Goal: Task Accomplishment & Management: Use online tool/utility

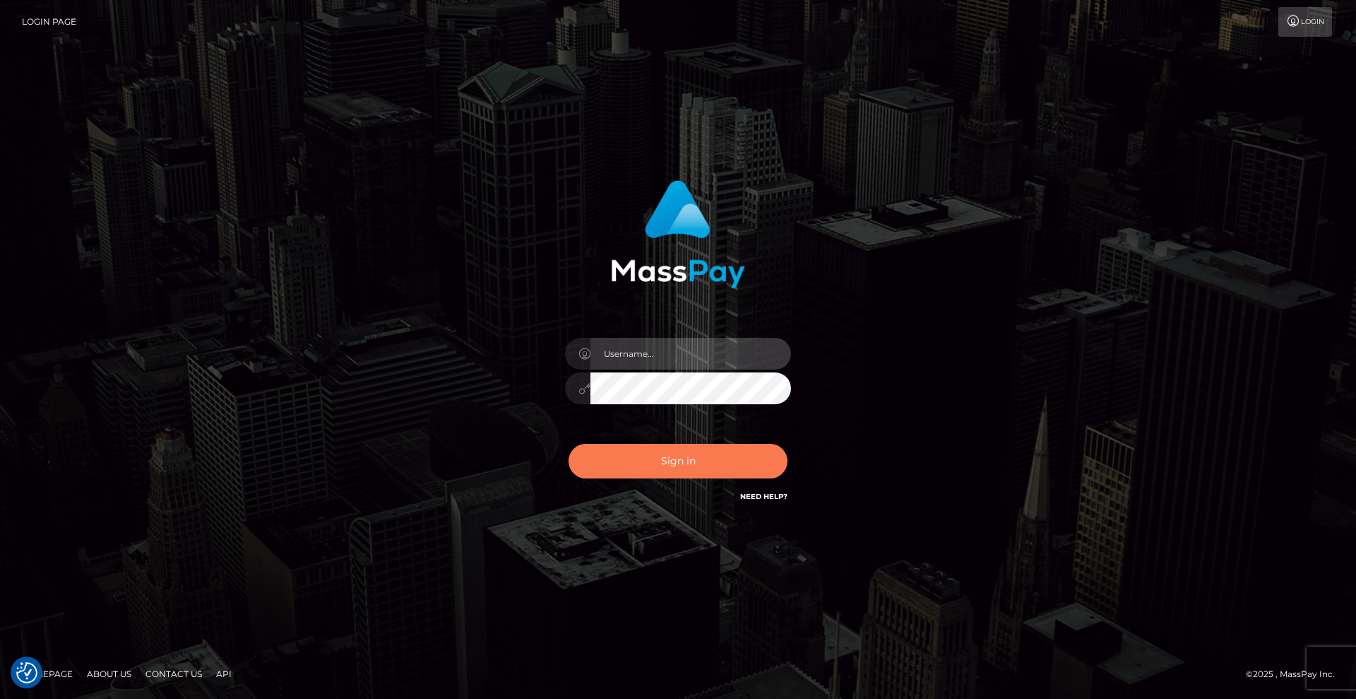
type input "Lady"
click at [687, 467] on button "Sign in" at bounding box center [678, 461] width 219 height 35
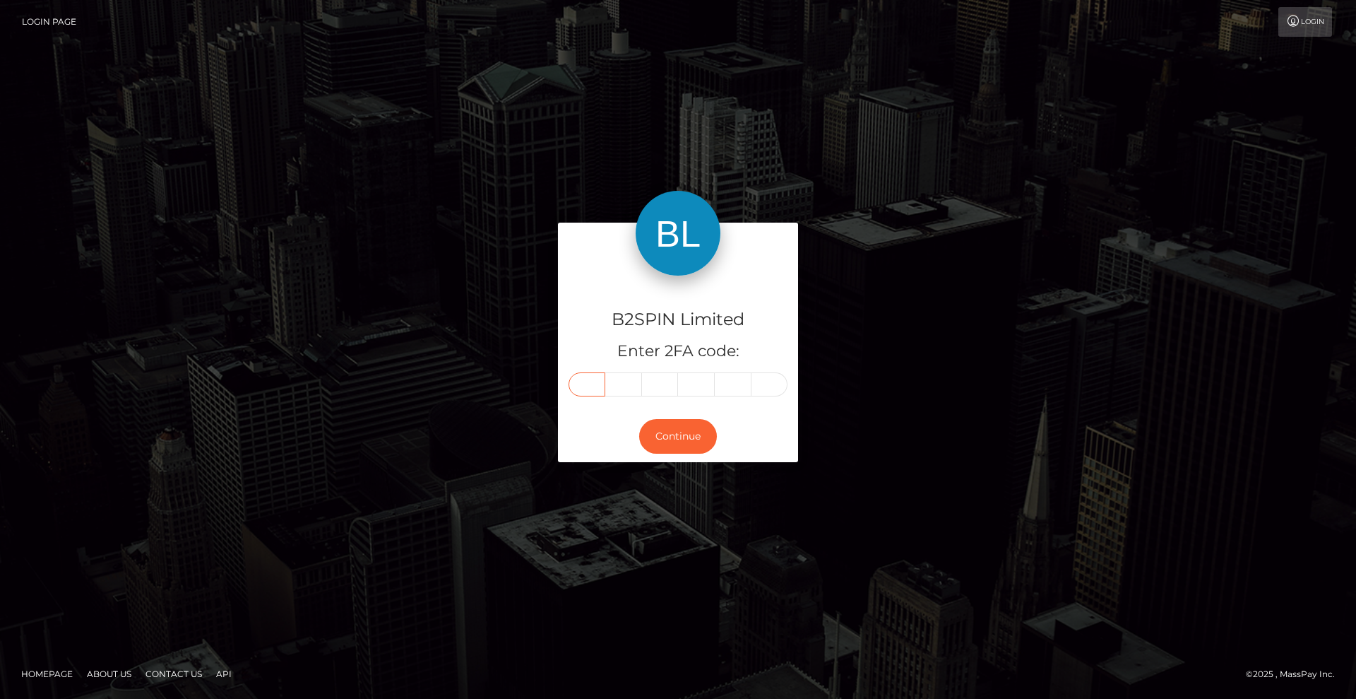
click at [592, 389] on input "text" at bounding box center [587, 384] width 37 height 24
type input "2"
type input "5"
type input "6"
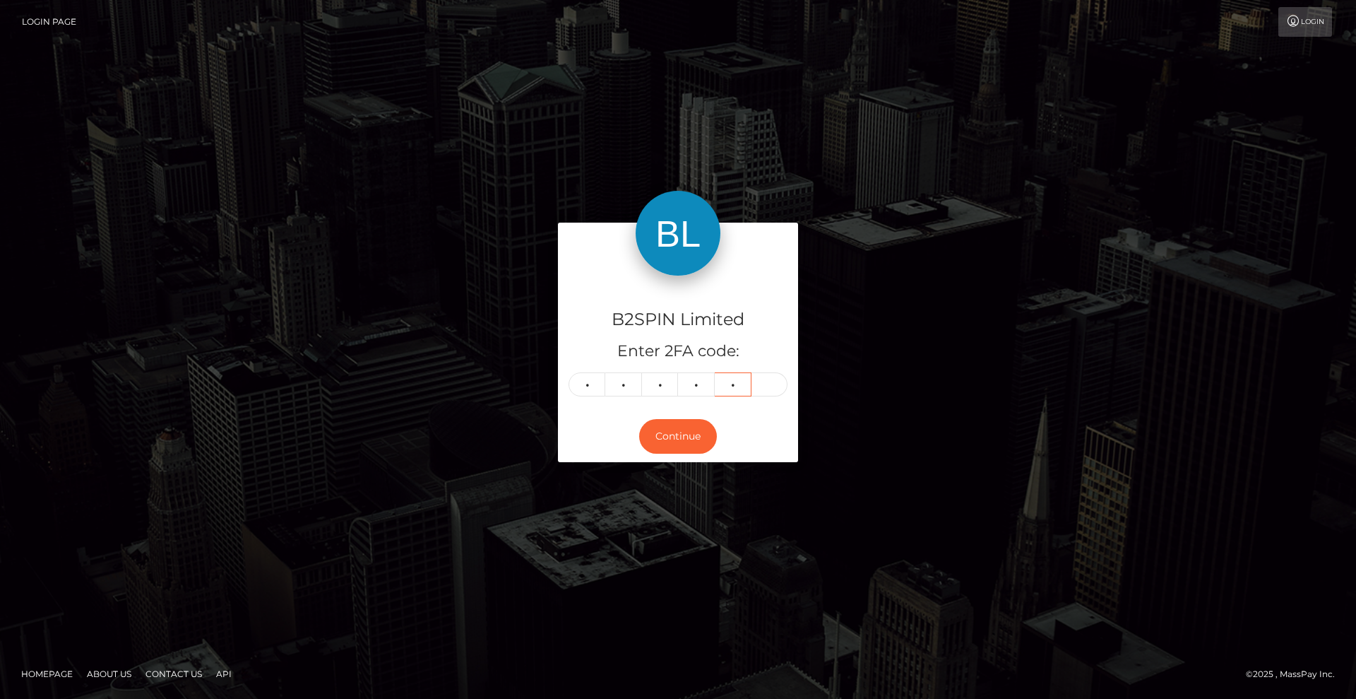
type input "9"
type input "7"
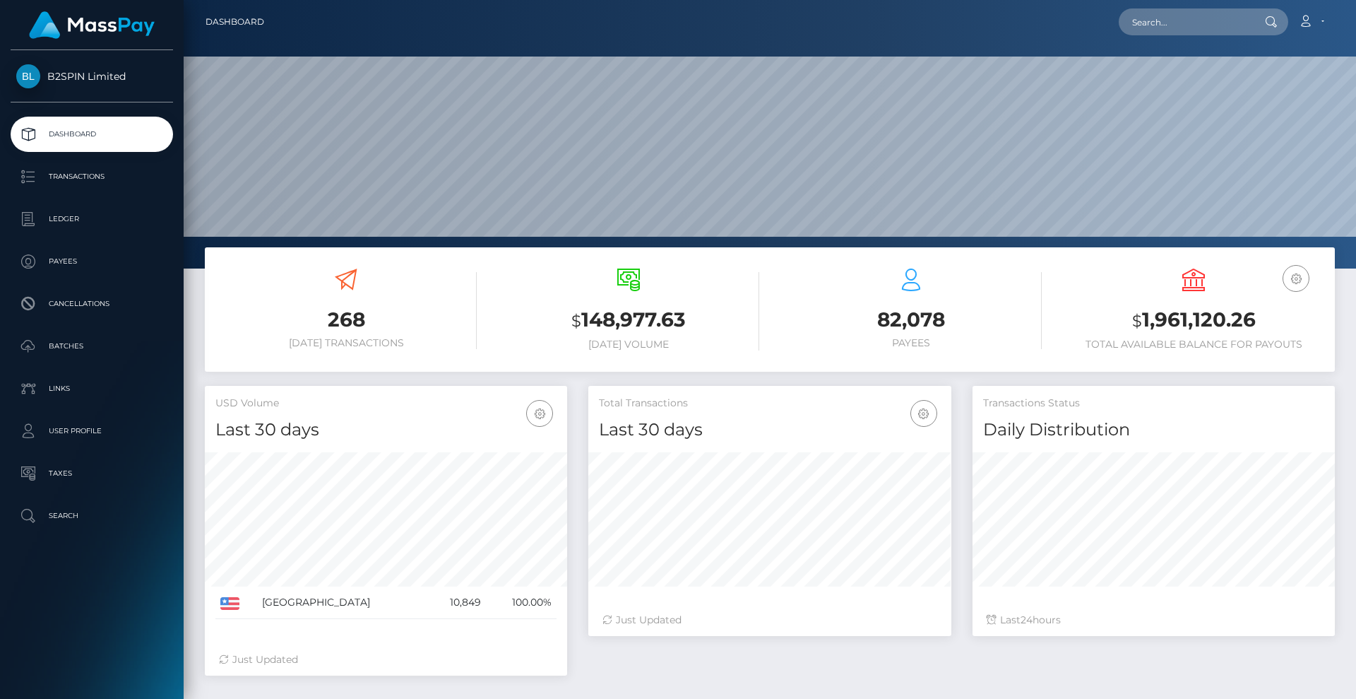
scroll to position [251, 363]
click at [102, 185] on p "Transactions" at bounding box center [91, 176] width 151 height 21
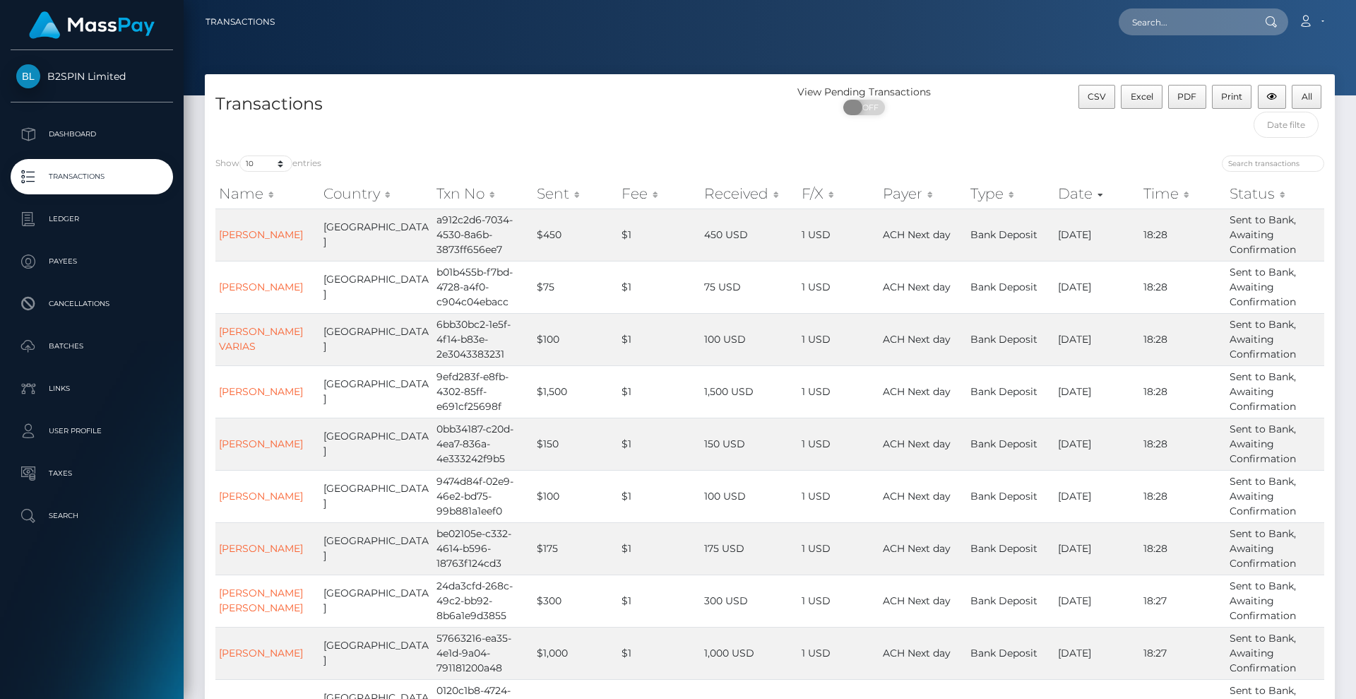
click at [856, 104] on span at bounding box center [852, 108] width 19 height 16
checkbox input "true"
click at [254, 162] on select "10 25 50 100 250 500 1,000 3,500" at bounding box center [265, 163] width 53 height 16
select select "3500"
click at [241, 155] on select "10 25 50 100 250 500 1,000 3,500" at bounding box center [265, 163] width 53 height 16
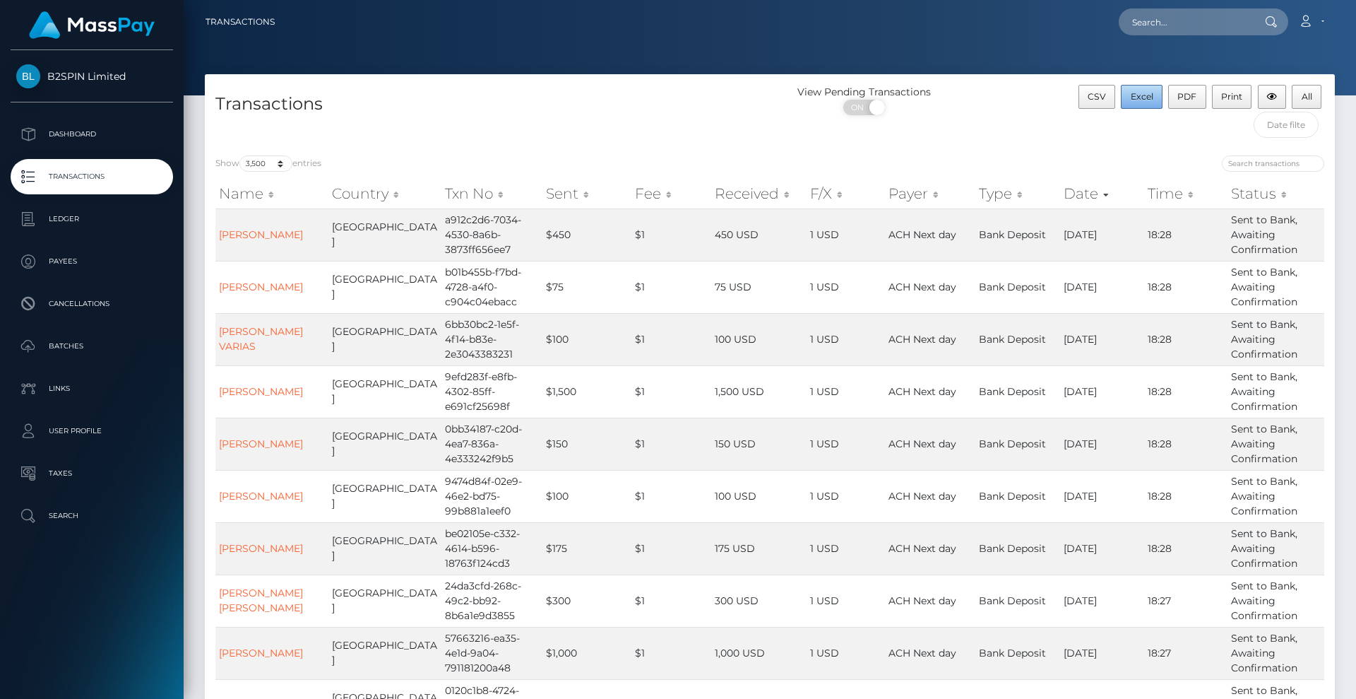
click at [1152, 102] on button "Excel" at bounding box center [1142, 97] width 42 height 24
